Goal: Task Accomplishment & Management: Manage account settings

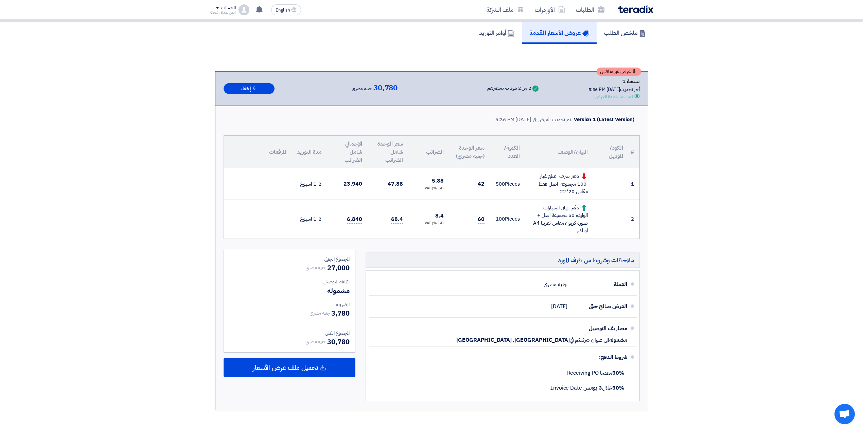
scroll to position [45, 0]
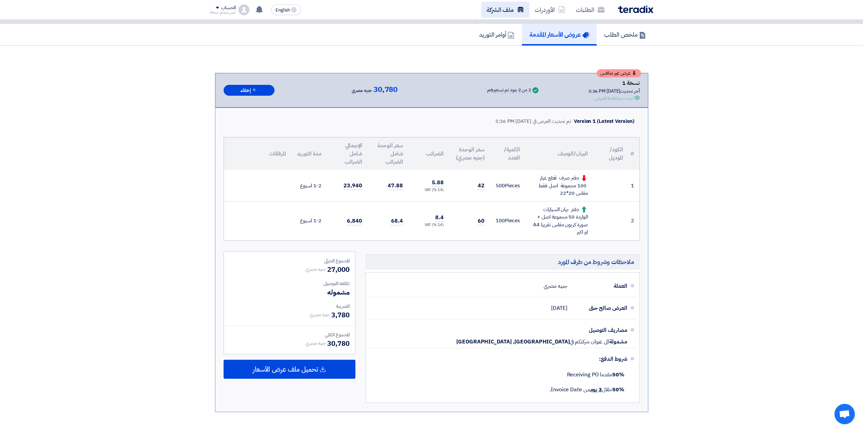
click at [504, 11] on link "ملف الشركة" at bounding box center [505, 10] width 48 height 16
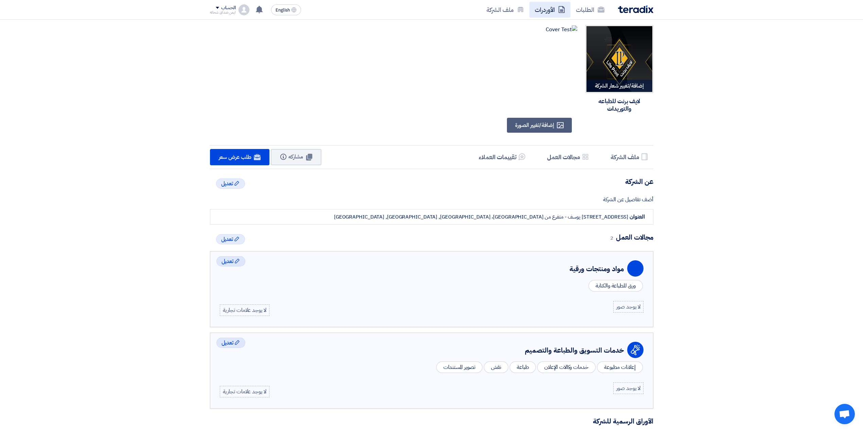
click at [548, 5] on link "الأوردرات" at bounding box center [549, 10] width 41 height 16
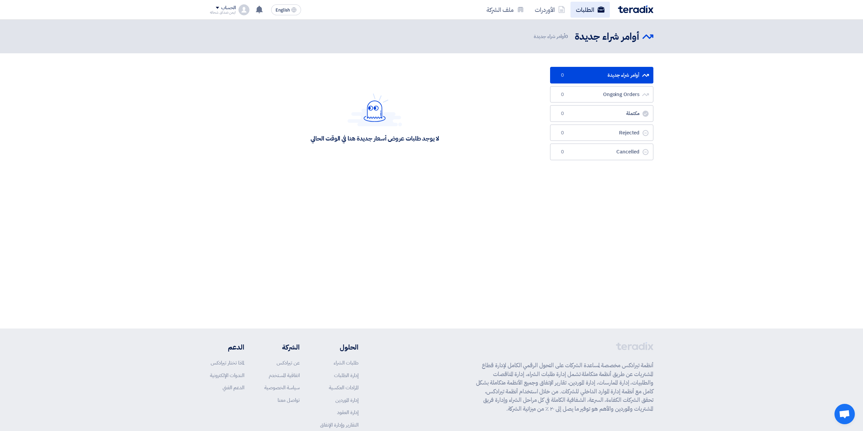
click at [575, 2] on link "الطلبات" at bounding box center [589, 10] width 39 height 16
click at [526, 2] on link "ملف الشركة" at bounding box center [505, 10] width 48 height 16
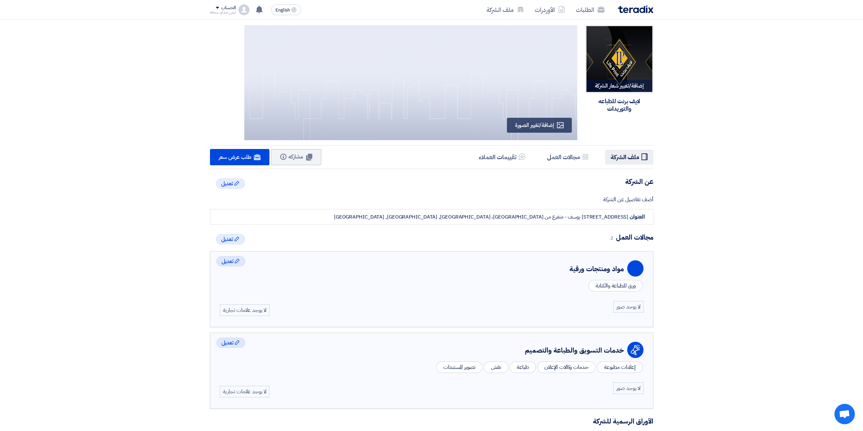
click at [624, 155] on h5 "ملف الشركة" at bounding box center [624, 157] width 29 height 8
click at [632, 156] on h5 "ملف الشركة" at bounding box center [624, 157] width 29 height 8
click at [621, 158] on h5 "ملف الشركة" at bounding box center [624, 157] width 29 height 8
click at [607, 156] on li "Profile ملف الشركة" at bounding box center [629, 157] width 48 height 15
click at [563, 154] on h5 "مجالات العمل" at bounding box center [563, 157] width 33 height 8
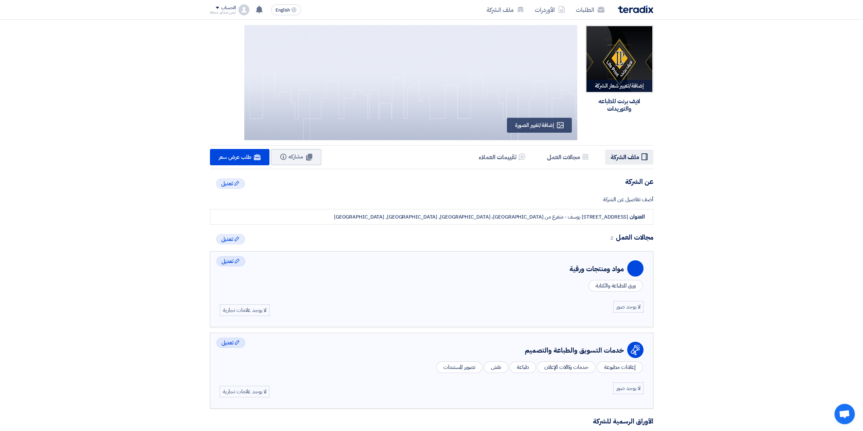
click at [632, 161] on h5 "ملف الشركة" at bounding box center [624, 157] width 29 height 8
click at [564, 150] on li "Services & Activities مجالات العمل" at bounding box center [567, 157] width 53 height 15
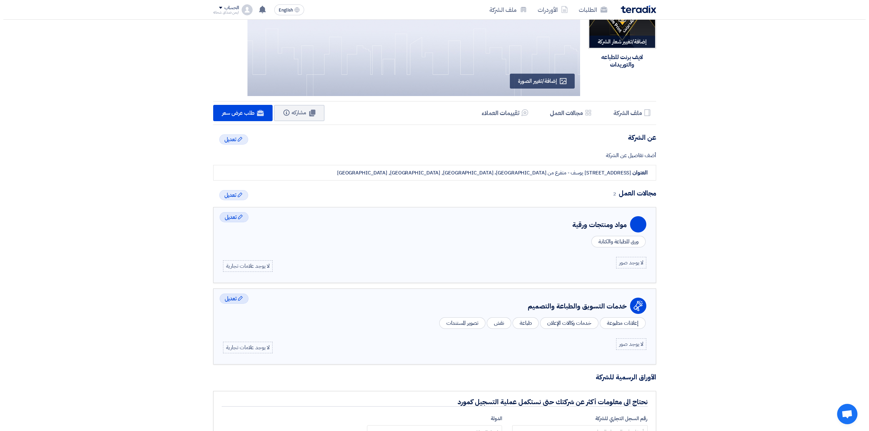
scroll to position [29, 0]
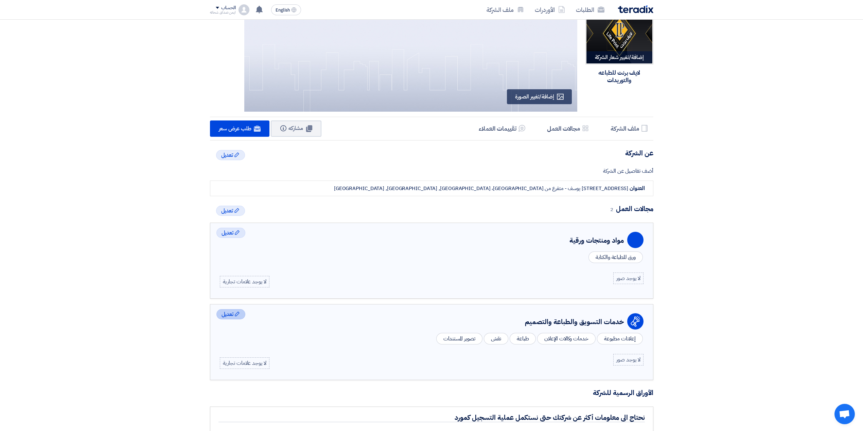
click at [238, 320] on div "Edit تعديل" at bounding box center [230, 314] width 29 height 10
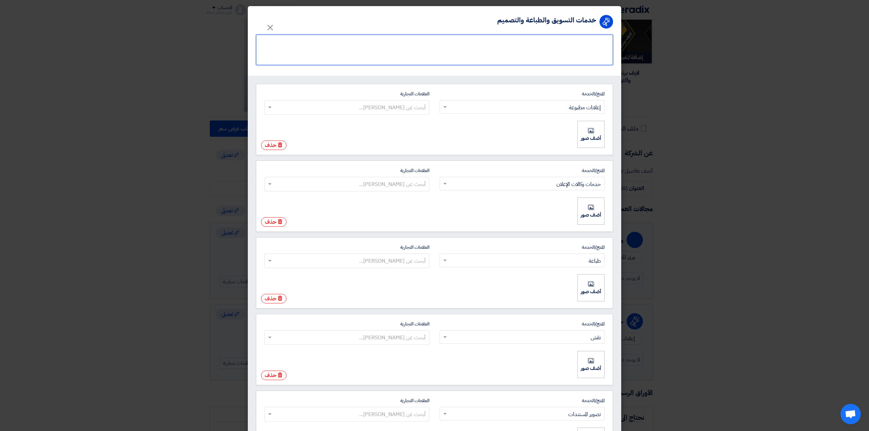
click at [517, 41] on textarea at bounding box center [434, 50] width 357 height 31
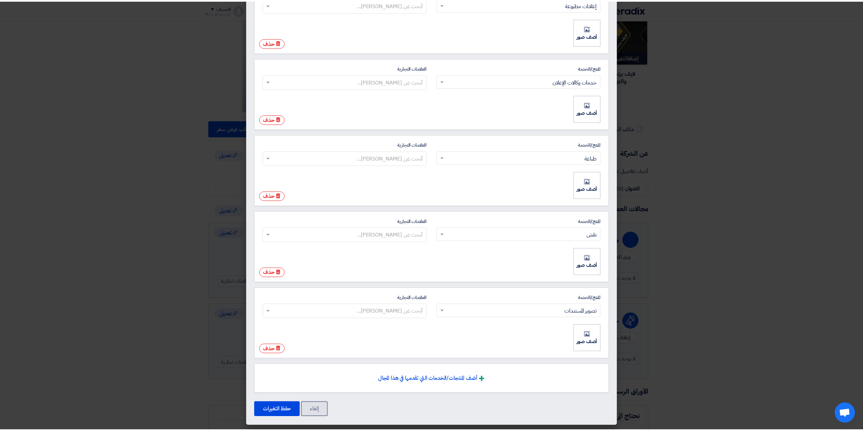
scroll to position [106, 0]
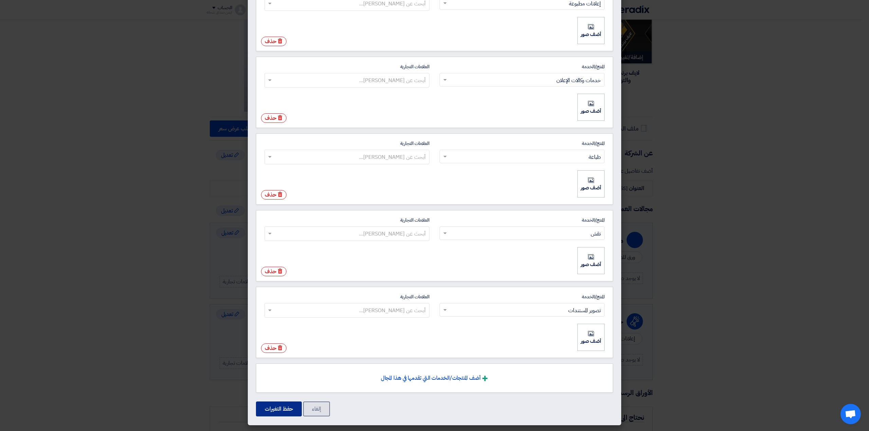
type textarea "دفاتر"
click at [289, 405] on button "حفظ التغيرات" at bounding box center [279, 409] width 46 height 15
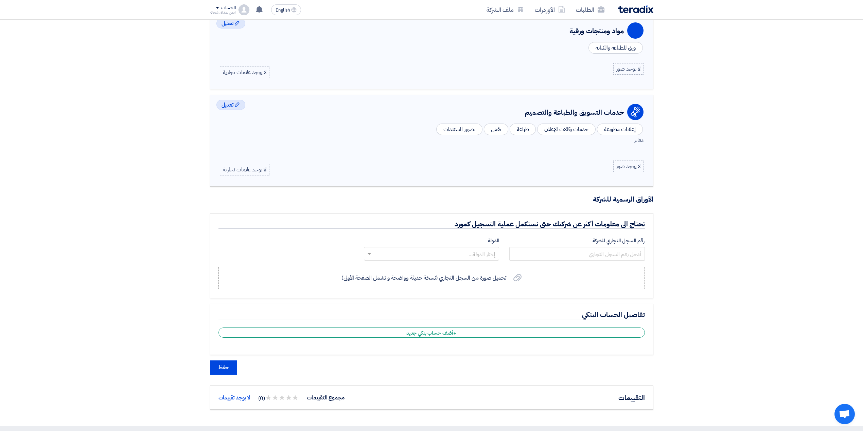
scroll to position [255, 0]
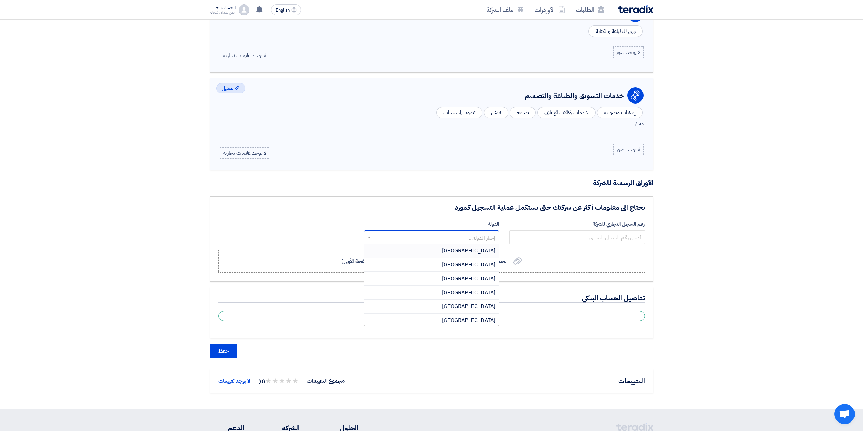
click at [454, 242] on input "text" at bounding box center [435, 238] width 122 height 11
click at [477, 233] on div "إختار الدولة..." at bounding box center [431, 238] width 135 height 14
click at [478, 217] on div "نحتاج الى معلومات أكثر عن شركتك حتى نستكمل عملية التسجيل كمورد رقم السجل التجار…" at bounding box center [431, 240] width 443 height 86
click at [459, 241] on input "text" at bounding box center [435, 238] width 122 height 11
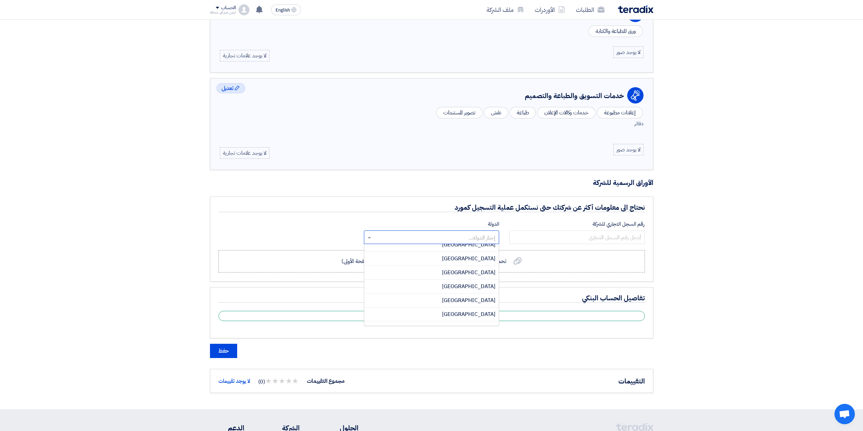
scroll to position [543, 0]
click at [470, 283] on div "[GEOGRAPHIC_DATA]" at bounding box center [431, 279] width 134 height 14
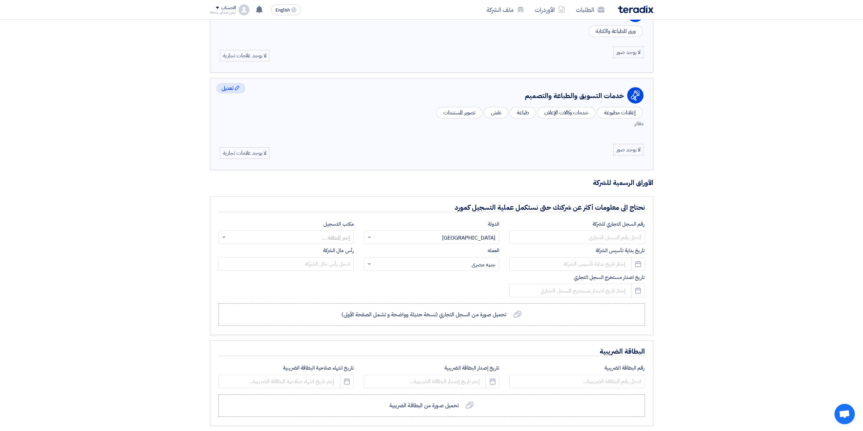
click at [336, 236] on input "text" at bounding box center [290, 238] width 122 height 11
click at [368, 219] on div "نحتاج الى معلومات أكثر عن شركتك حتى نستكمل عملية التسجيل كمورد رقم السجل التجار…" at bounding box center [431, 266] width 443 height 139
click at [328, 268] on input "text" at bounding box center [285, 264] width 135 height 14
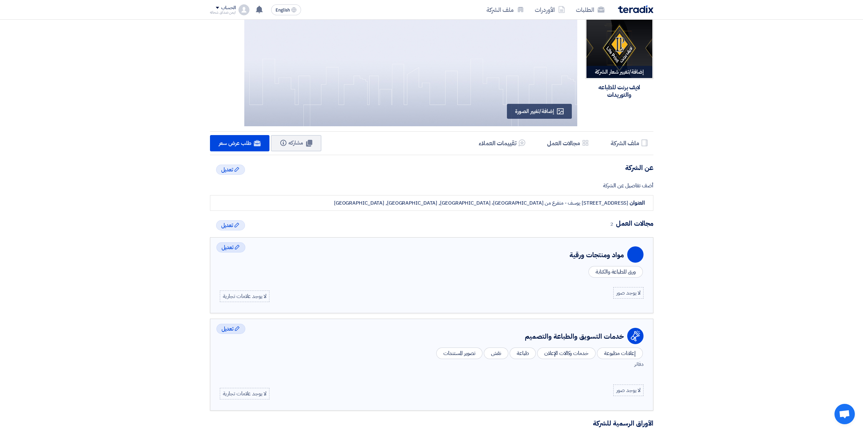
scroll to position [0, 0]
